Goal: Use online tool/utility

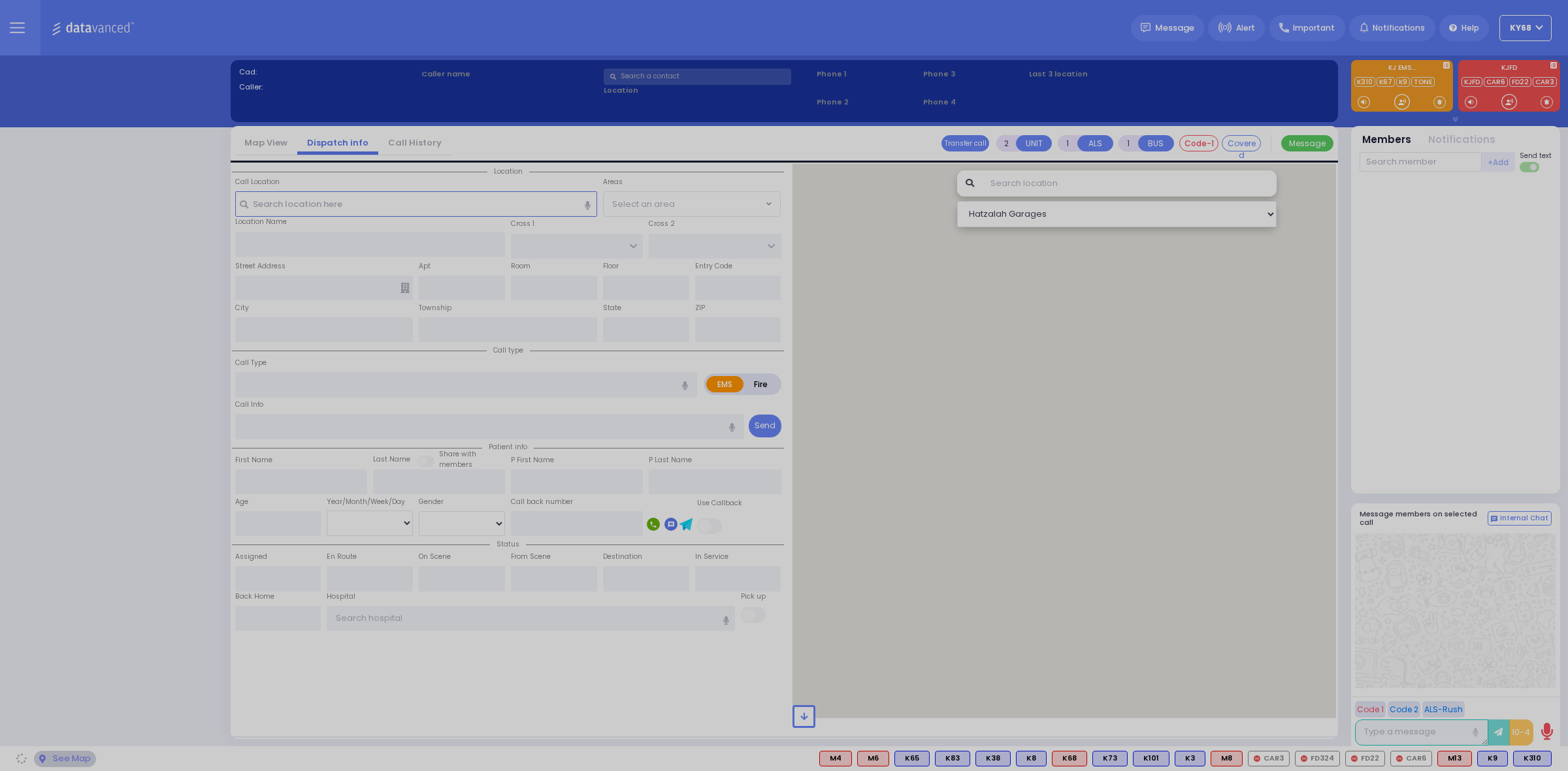
select select "12"
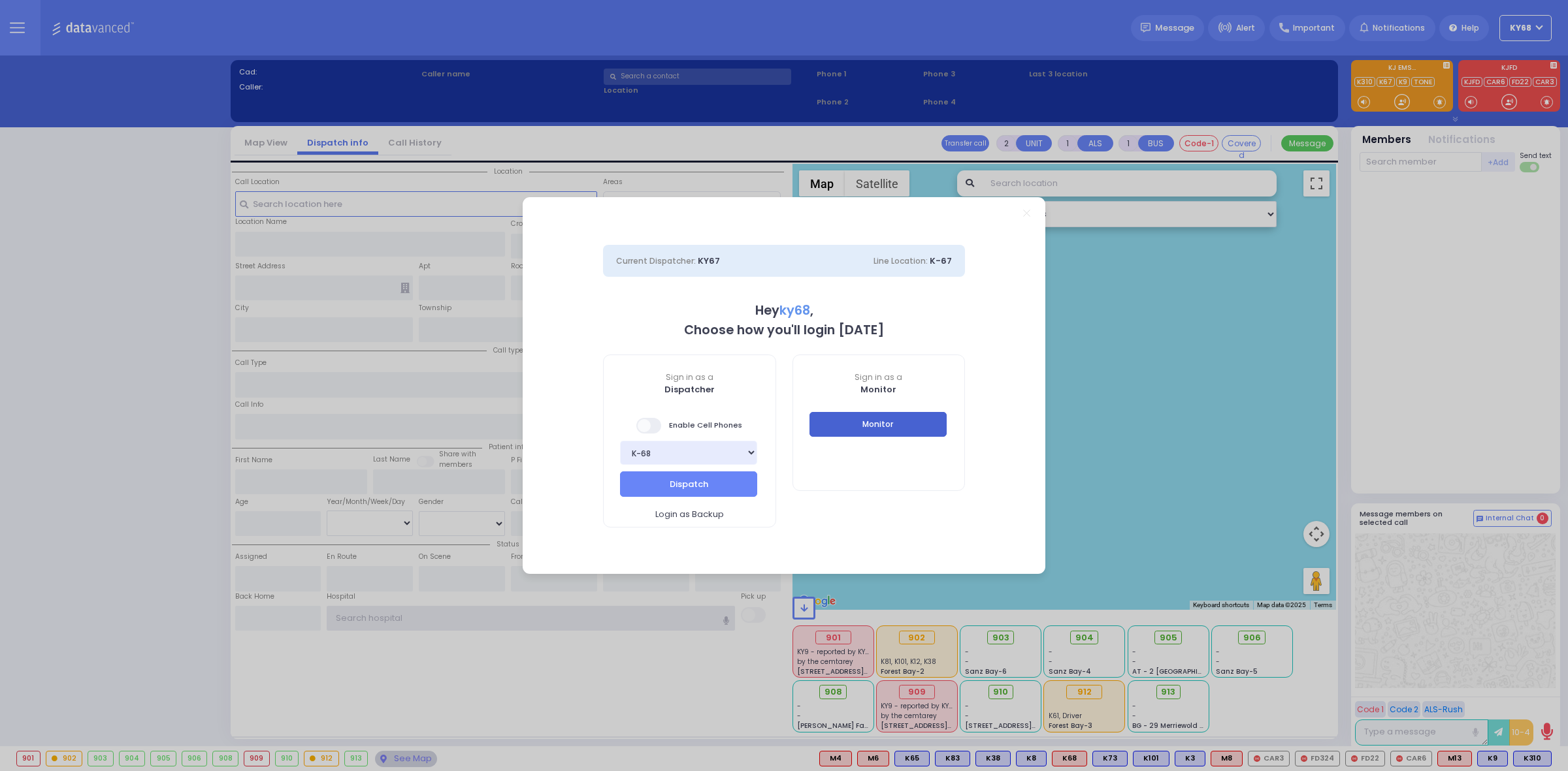
type input "ky68"
click at [870, 424] on button "Monitor" at bounding box center [878, 424] width 137 height 25
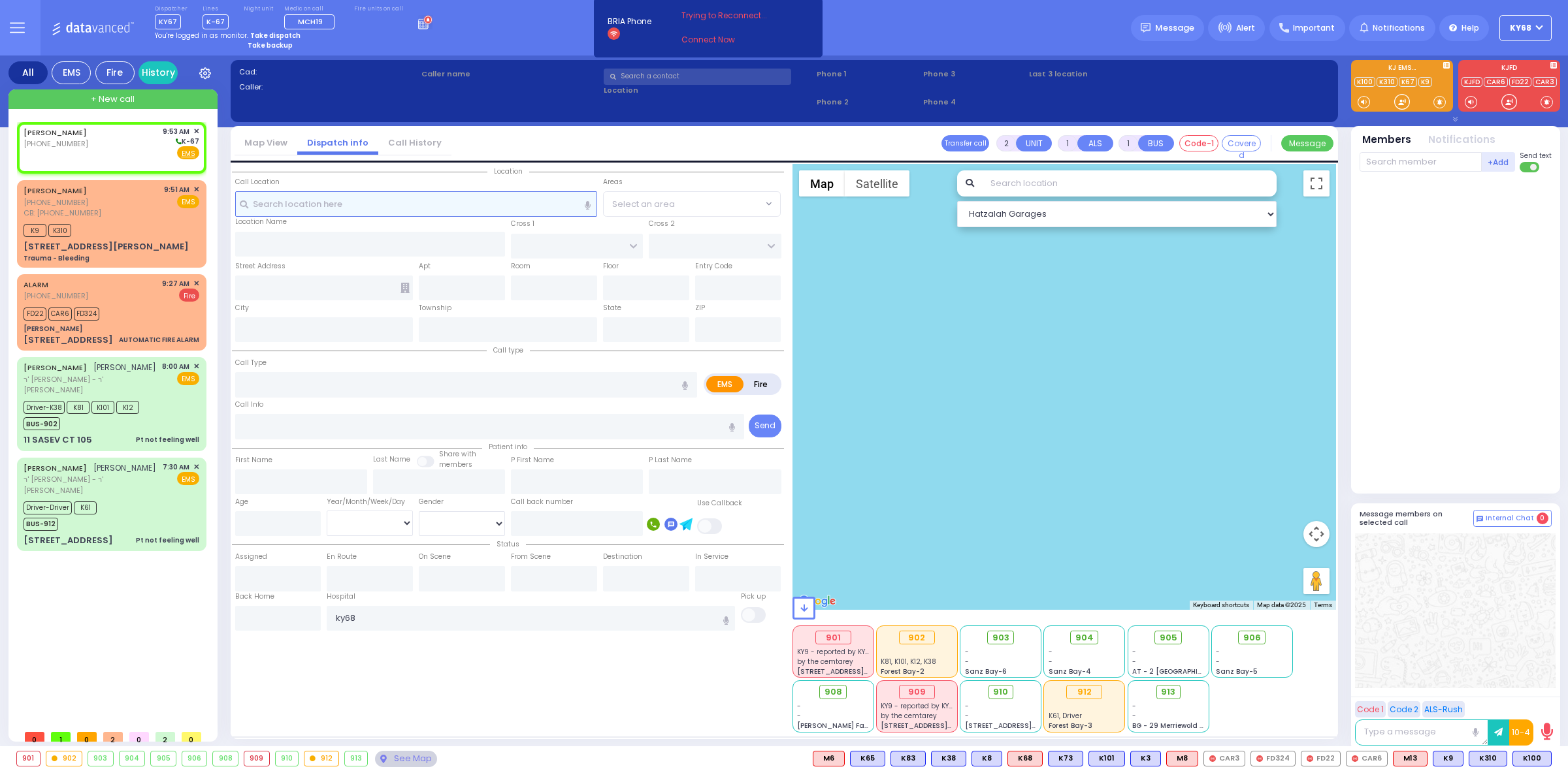
select select
radio input "true"
select select
type input "09:53"
select select "Hatzalah Garages"
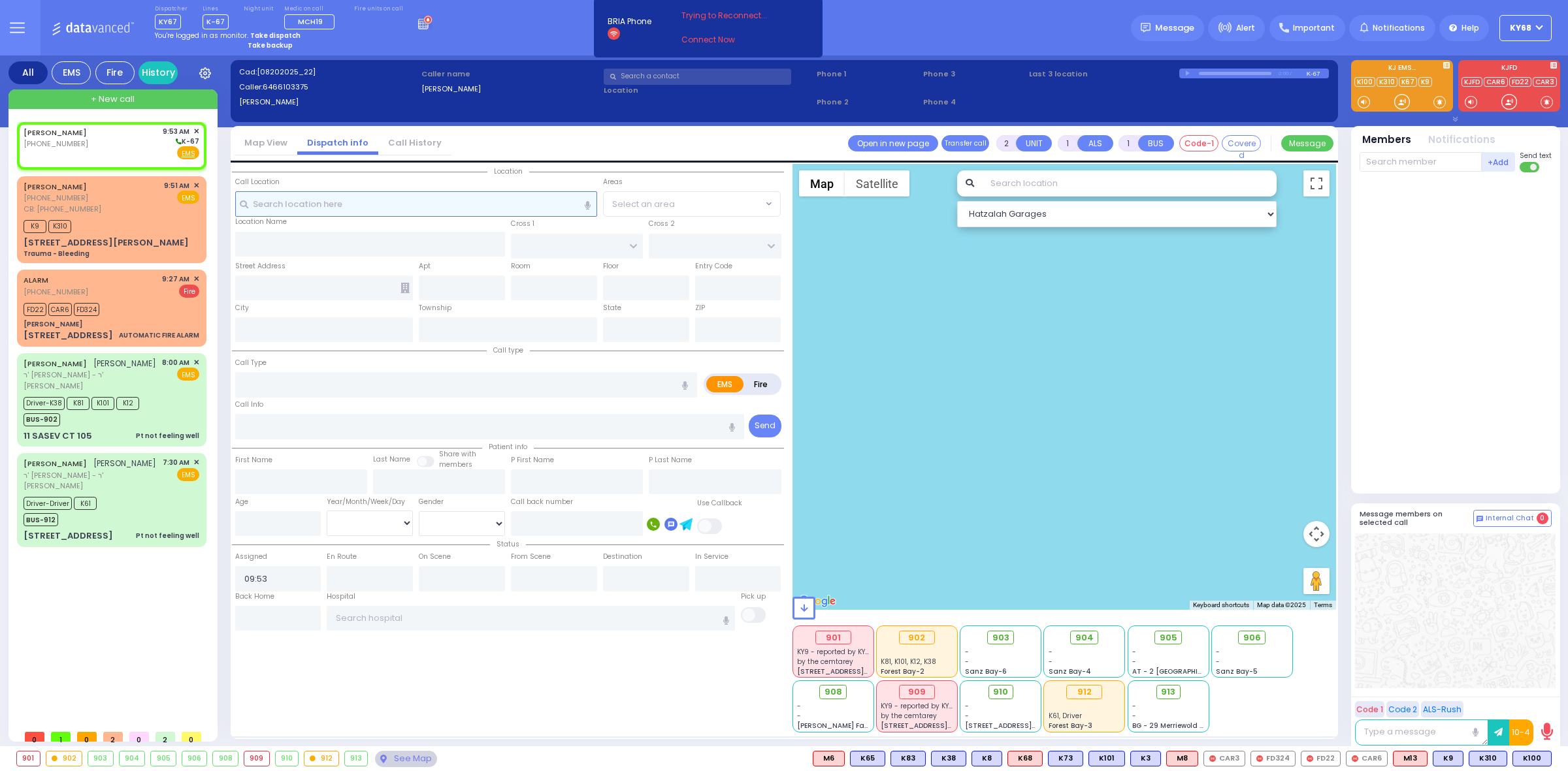
select select
radio input "true"
select select
select select "Hatzalah Garages"
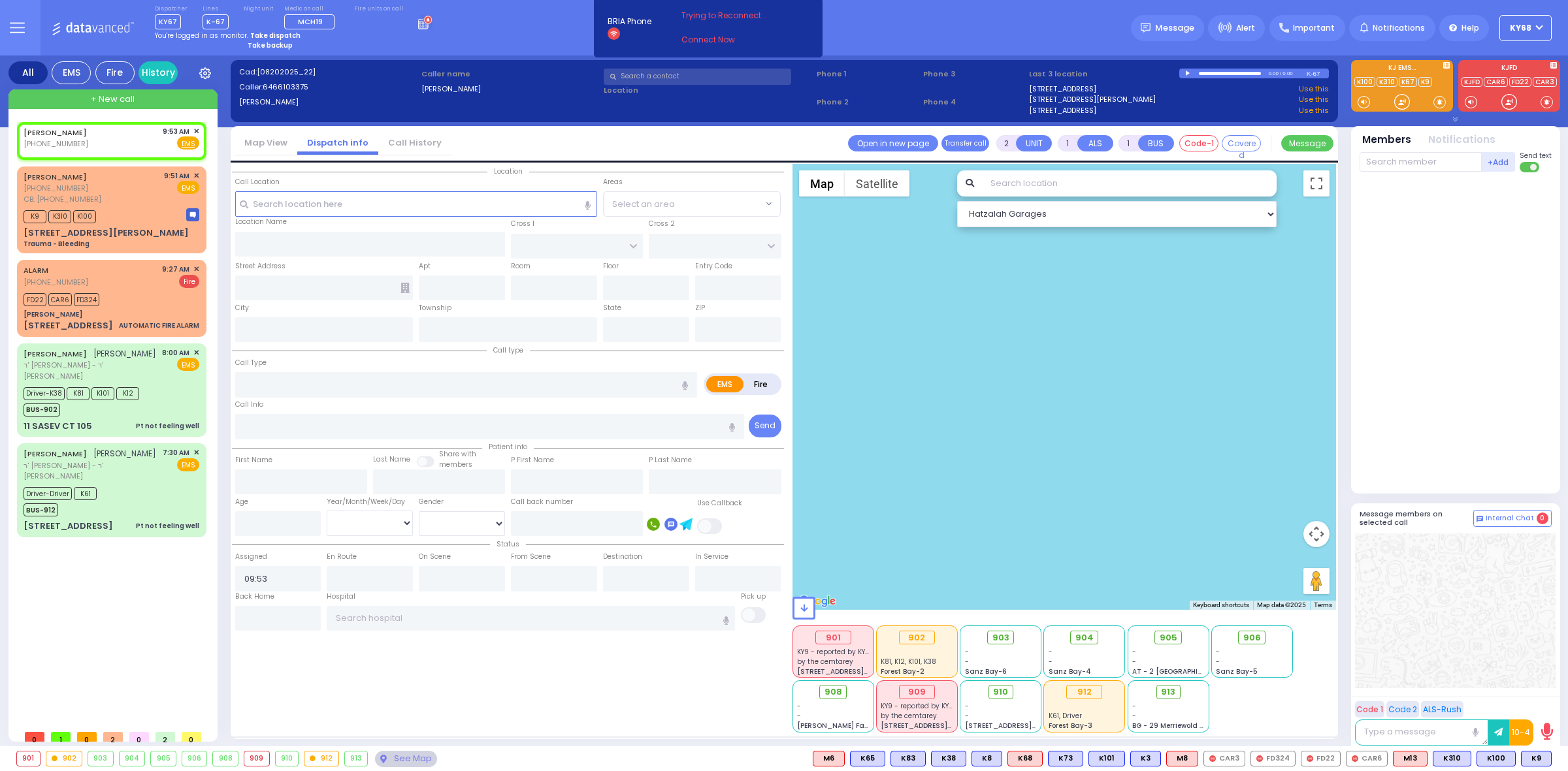
select select
radio input "true"
select select
select select "Hatzalah Garages"
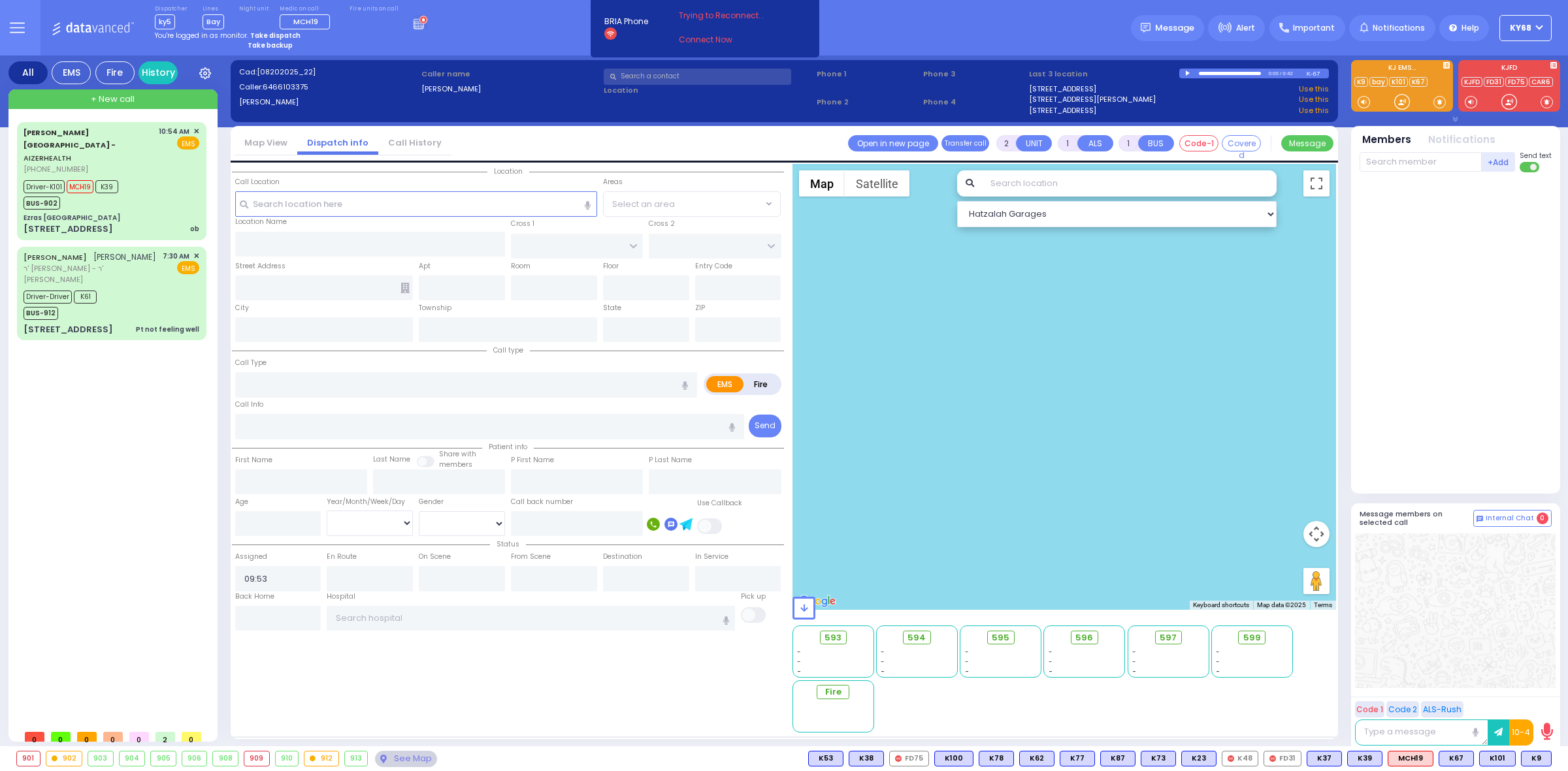
select select
click at [951, 10] on div "Dispatcher ky5 shift has started. Are you ? Lines Bay Bay" at bounding box center [784, 27] width 1568 height 55
